Goal: Task Accomplishment & Management: Manage account settings

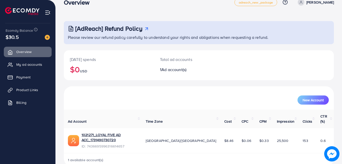
scroll to position [11, 0]
click at [41, 66] on span "My ad accounts" at bounding box center [31, 64] width 26 height 5
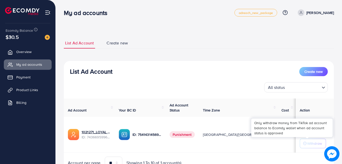
click at [307, 145] on p "Withdraw" at bounding box center [314, 144] width 15 height 6
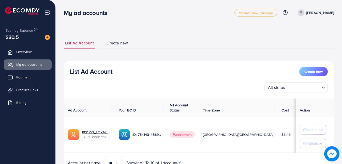
click at [296, 108] on th "Action" at bounding box center [315, 108] width 38 height 19
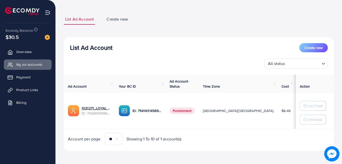
scroll to position [25, 0]
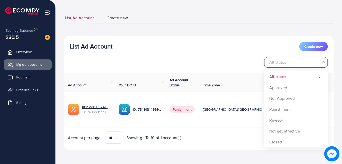
click at [317, 61] on input "Search for option" at bounding box center [293, 63] width 53 height 8
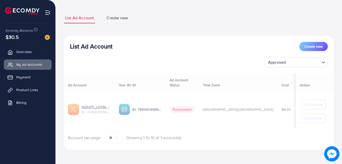
click at [311, 84] on div "List Ad Account Create new Approved Loading... All status Approved Not Approved…" at bounding box center [199, 93] width 270 height 115
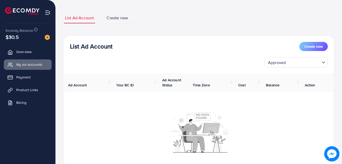
click at [324, 62] on icon "Search for option" at bounding box center [323, 62] width 5 height 5
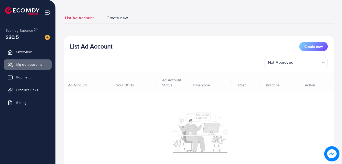
click at [294, 103] on div "List Ad Account Create new Not Approved Loading... All status Approved Not Appr…" at bounding box center [199, 115] width 270 height 159
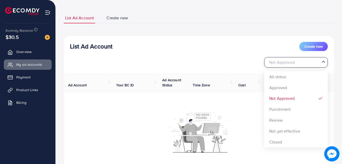
click at [316, 65] on input "Search for option" at bounding box center [293, 63] width 53 height 8
click at [288, 111] on div "List Ad Account Create new Not Approved Loading... All status Approved Not Appr…" at bounding box center [199, 115] width 270 height 159
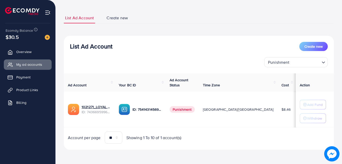
click at [295, 117] on td "$11.54" at bounding box center [306, 110] width 22 height 36
click at [119, 138] on select "** ** ** ***" at bounding box center [114, 138] width 18 height 12
